Goal: Task Accomplishment & Management: Manage account settings

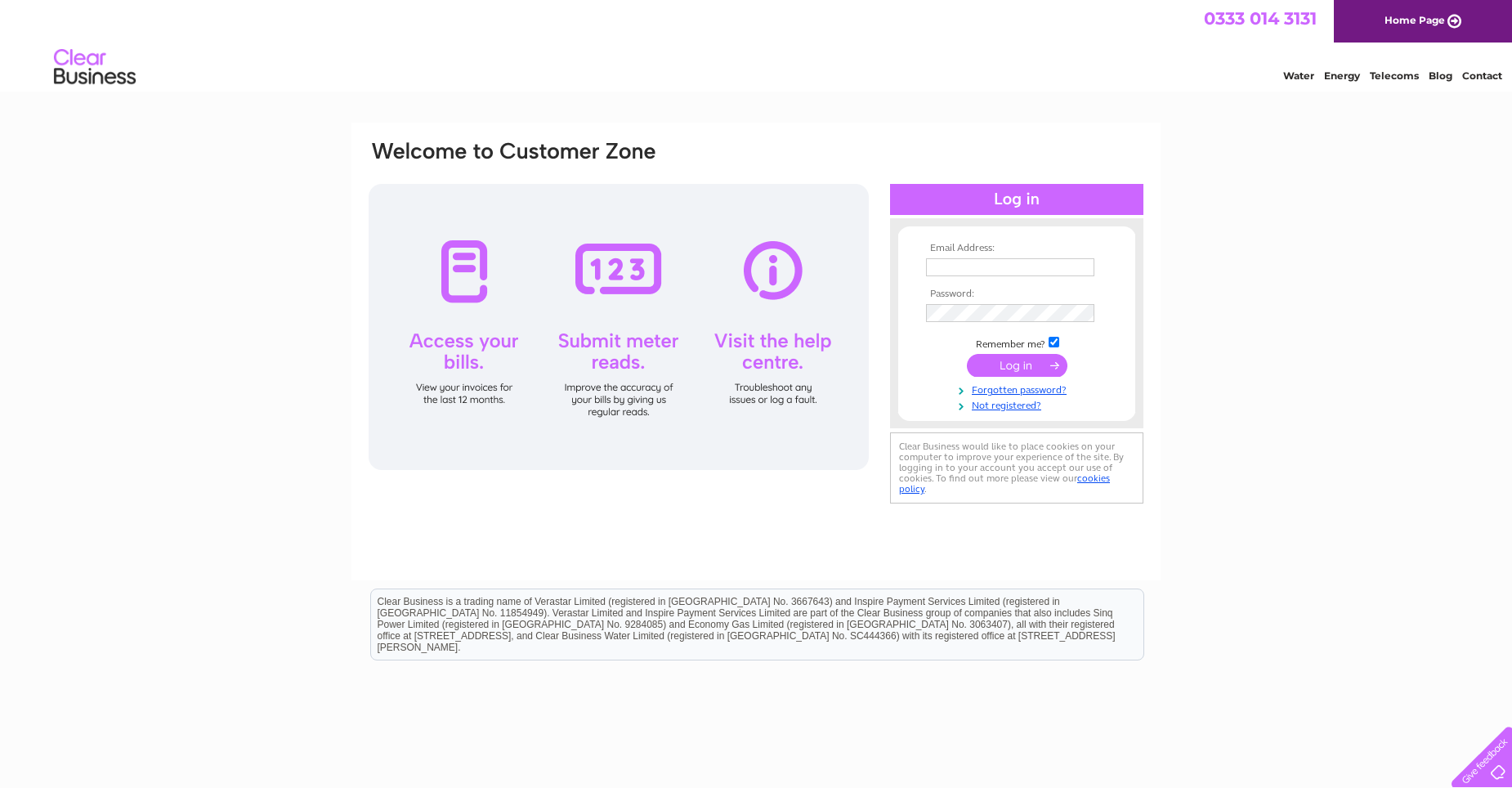
type input "thesecretary@live.co.uk"
click at [1013, 360] on input "submit" at bounding box center [1017, 365] width 101 height 23
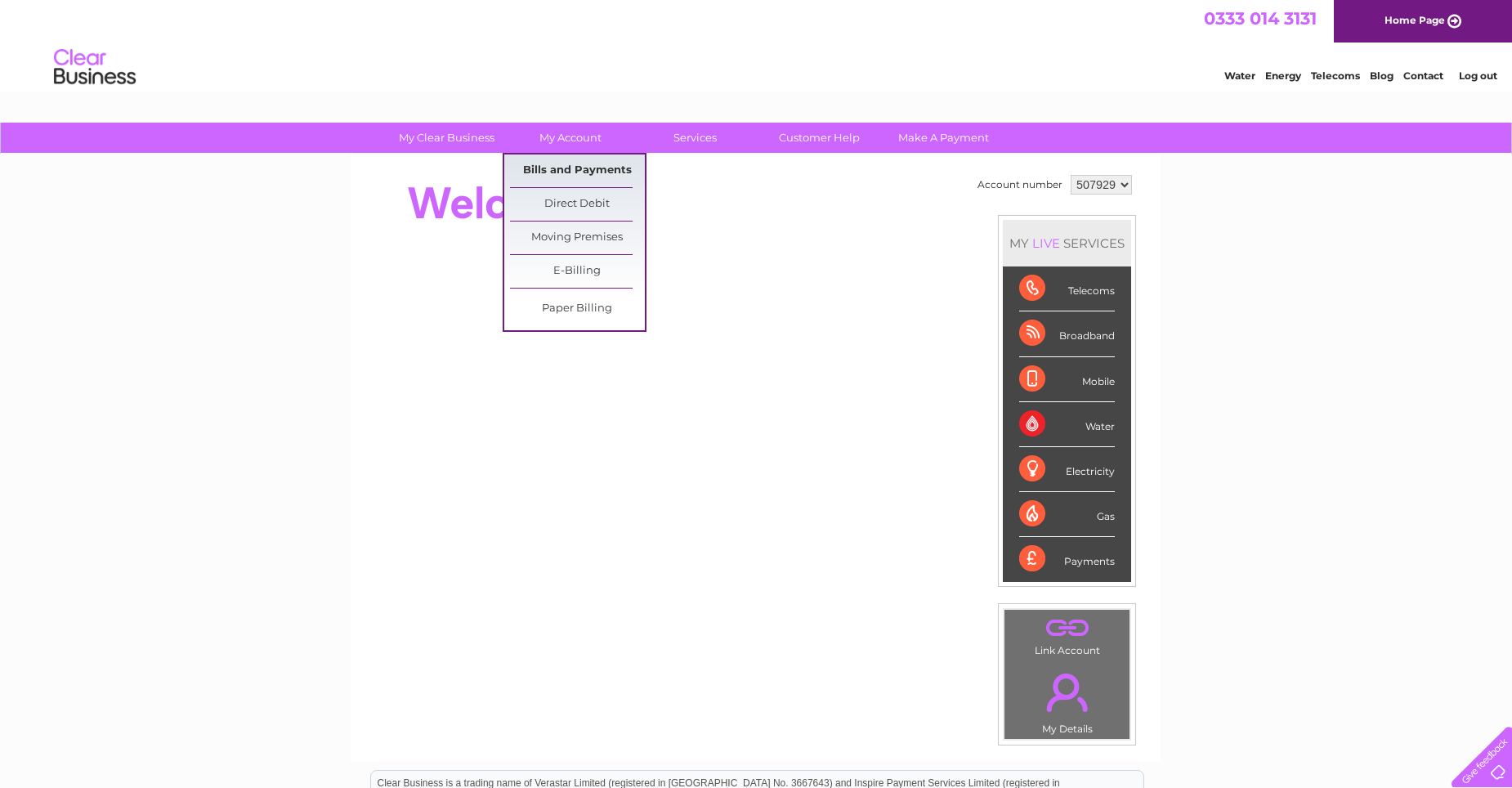
click at [549, 167] on link "Bills and Payments" at bounding box center [577, 171] width 135 height 33
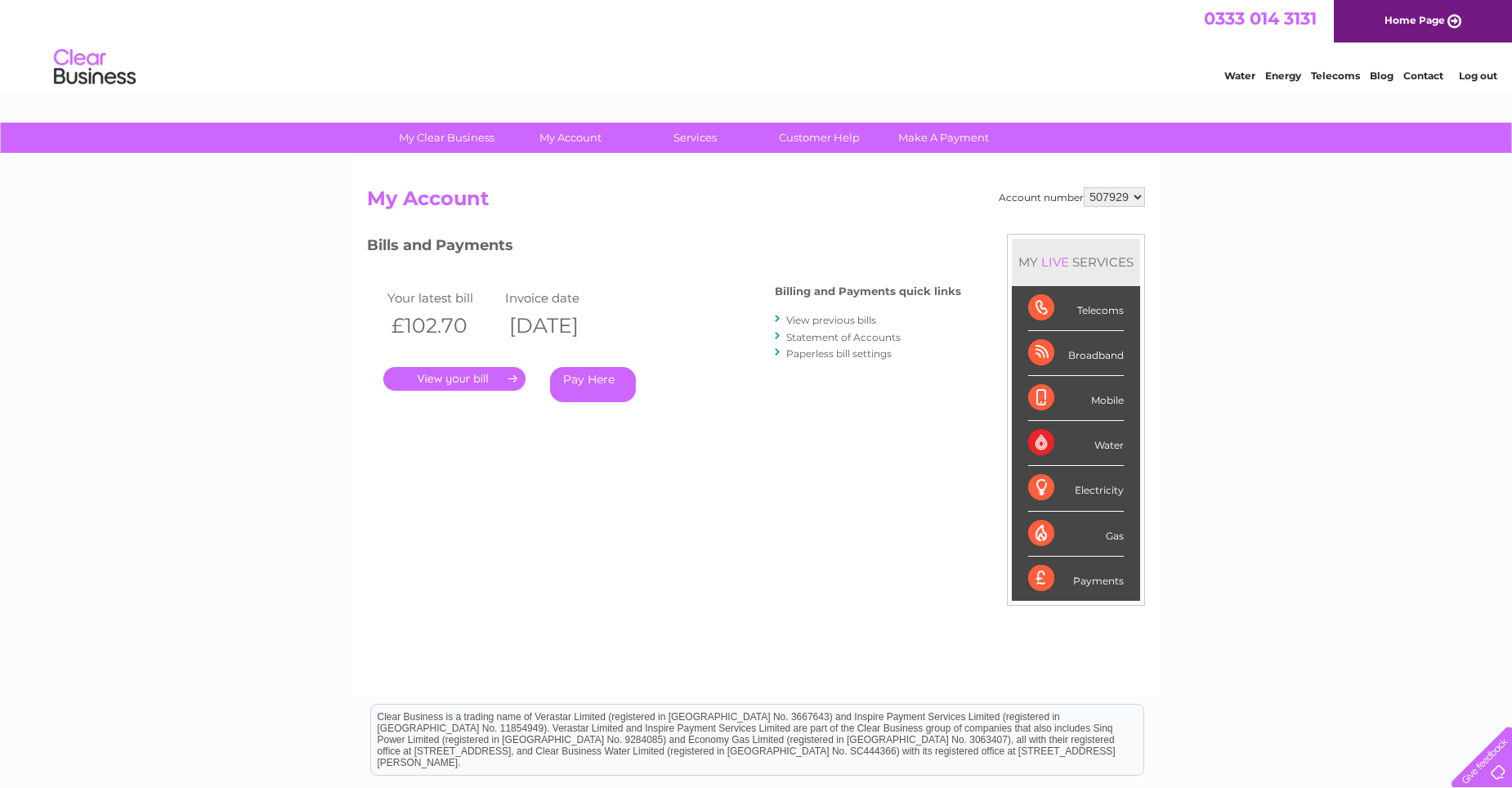
click at [480, 379] on link "." at bounding box center [454, 378] width 142 height 24
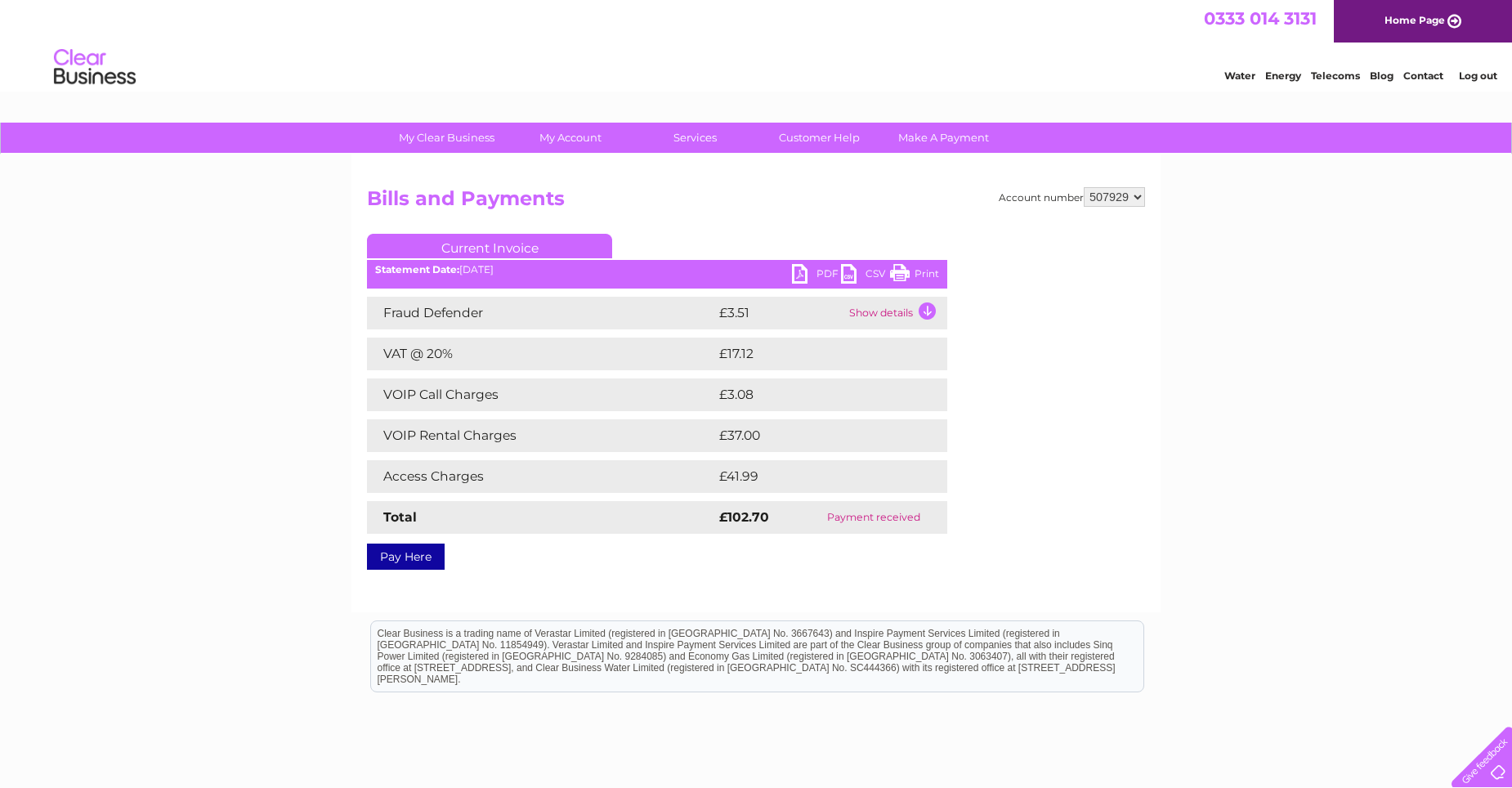
click at [822, 269] on link "PDF" at bounding box center [816, 276] width 49 height 24
